Goal: Task Accomplishment & Management: Manage account settings

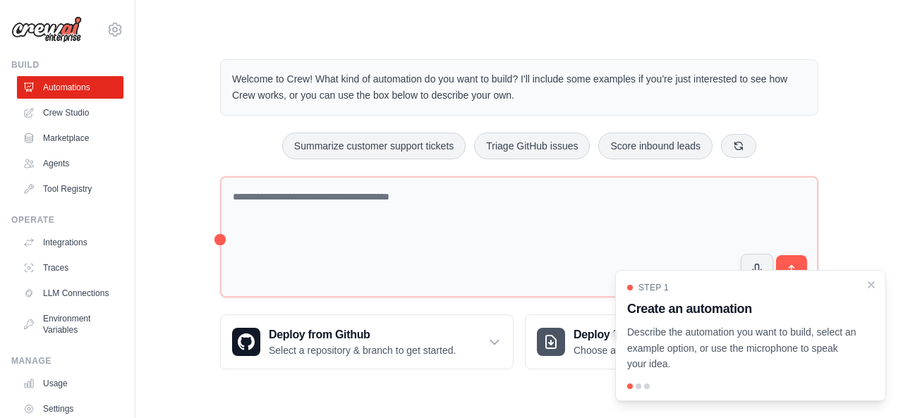
click at [52, 288] on link "LLM Connections" at bounding box center [70, 293] width 107 height 23
drag, startPoint x: 0, startPoint y: 0, endPoint x: 52, endPoint y: 288, distance: 293.2
click at [52, 288] on link "LLM Connections" at bounding box center [71, 293] width 107 height 23
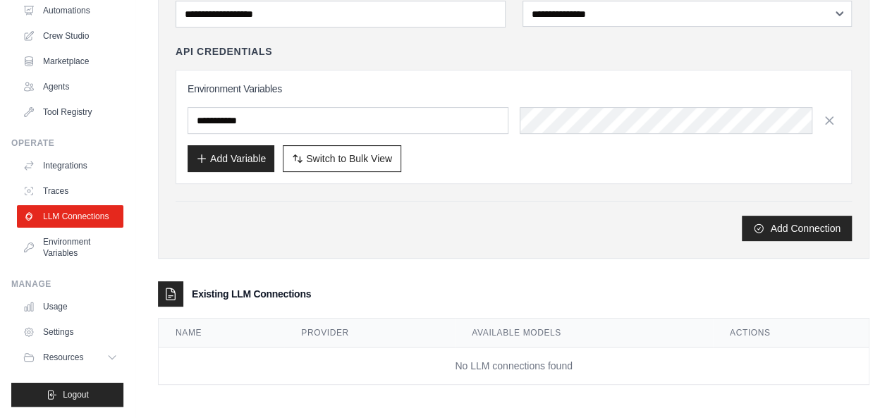
scroll to position [87, 0]
